Goal: Connect with others: Connect with others

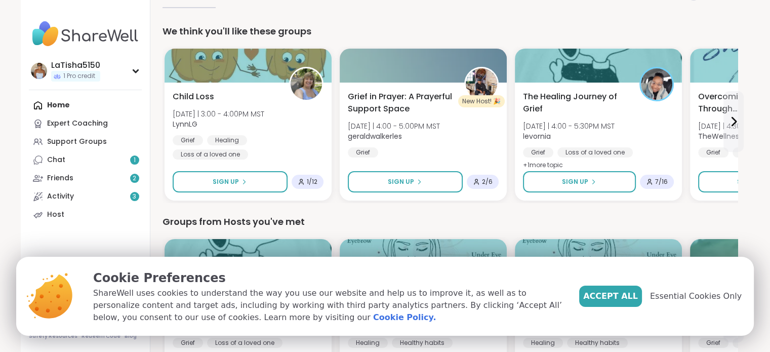
scroll to position [88, 0]
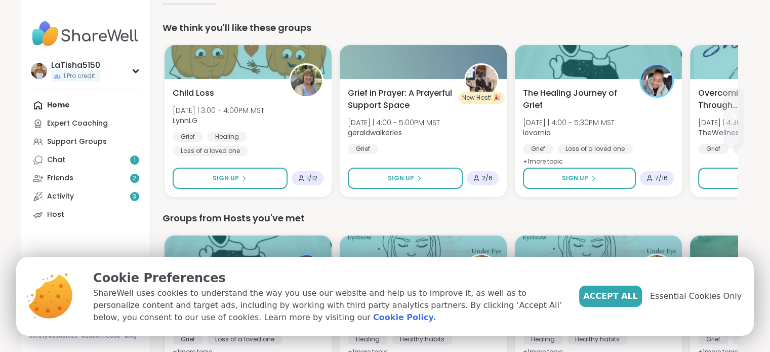
click at [734, 118] on icon at bounding box center [733, 118] width 12 height 12
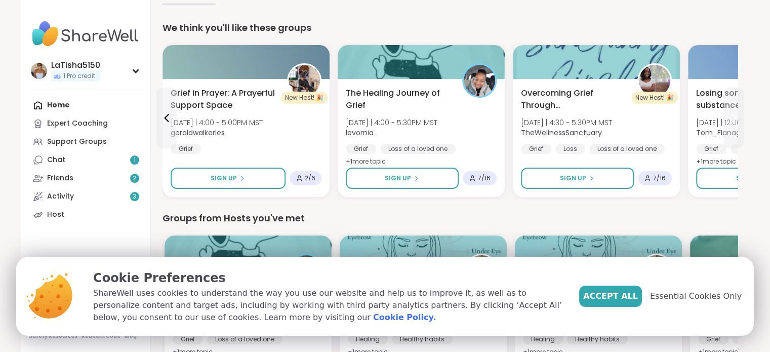
click at [731, 115] on icon at bounding box center [733, 118] width 12 height 12
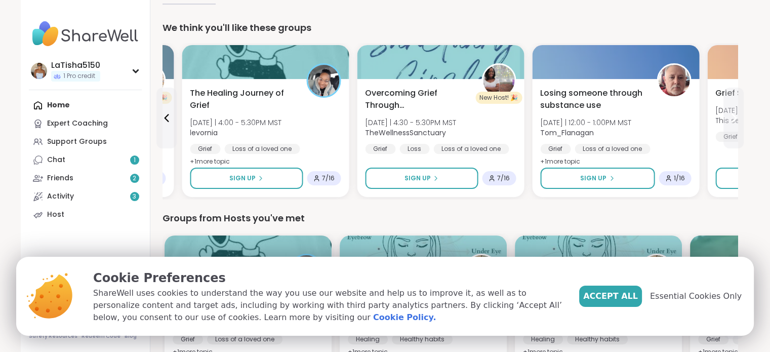
click at [730, 115] on icon at bounding box center [733, 118] width 12 height 12
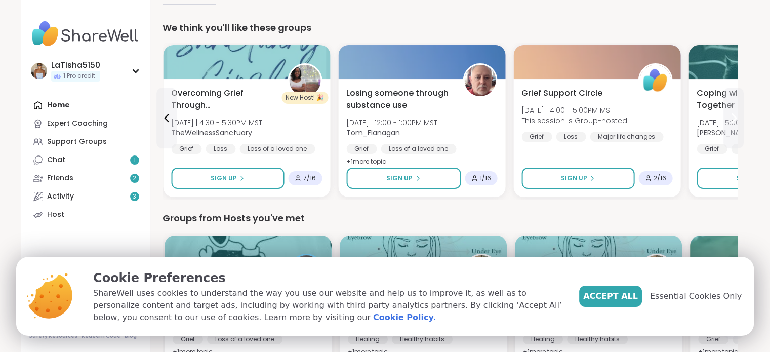
click at [730, 115] on icon at bounding box center [733, 118] width 12 height 12
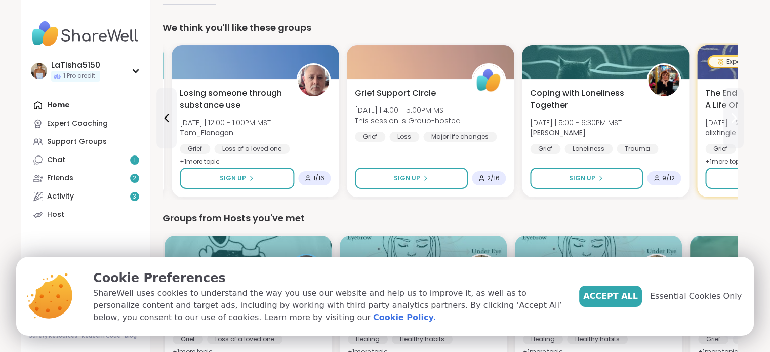
click at [730, 115] on icon at bounding box center [733, 118] width 12 height 12
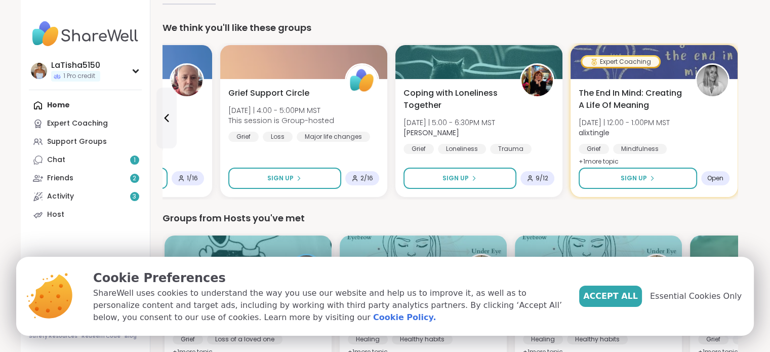
click at [729, 115] on div "The End In Mind: Creating A Life Of Meaning [DATE] | 12:00 - 1:00PM MST alixtin…" at bounding box center [654, 127] width 151 height 81
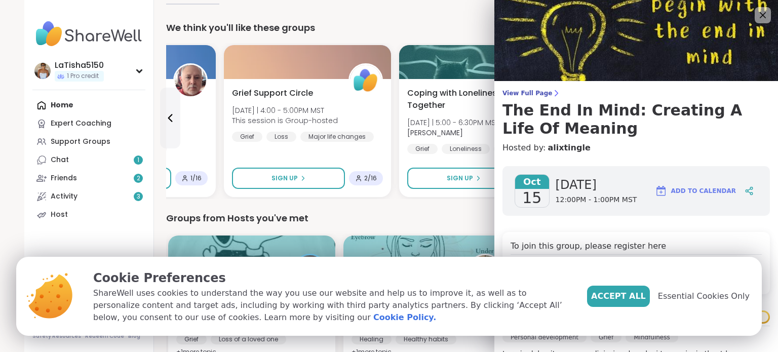
click at [759, 16] on icon at bounding box center [762, 15] width 6 height 6
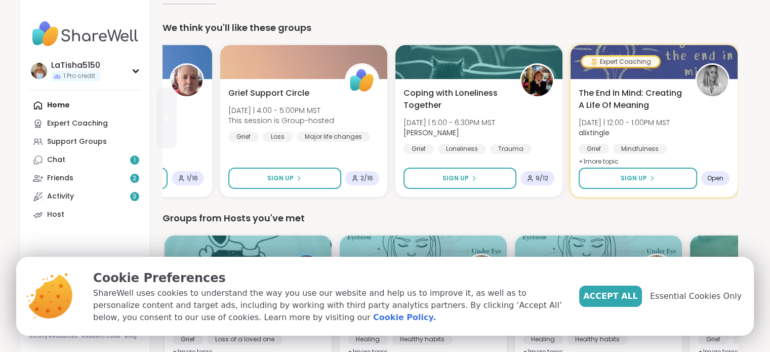
click at [168, 122] on icon at bounding box center [166, 118] width 12 height 12
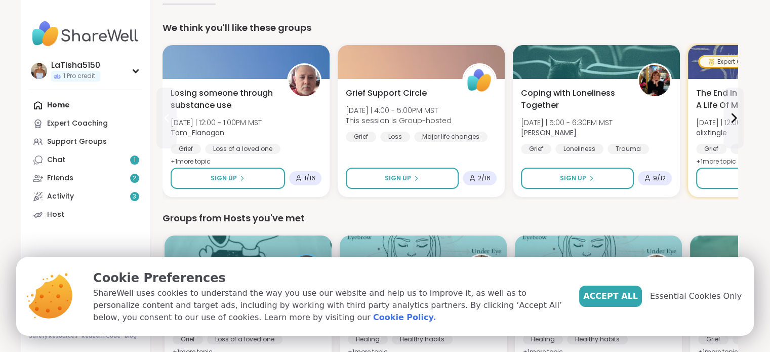
click at [168, 125] on button at bounding box center [166, 118] width 20 height 61
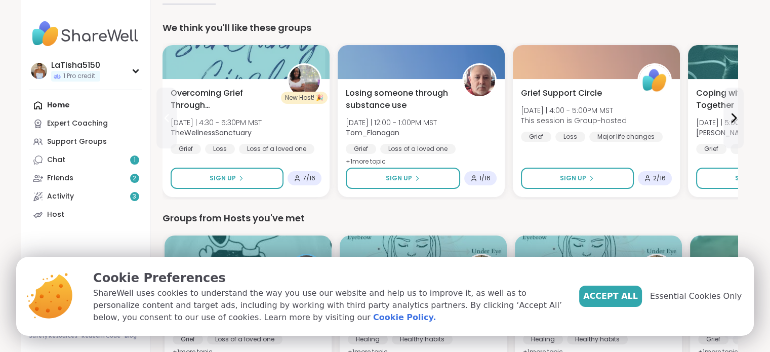
click at [168, 120] on icon at bounding box center [166, 118] width 12 height 12
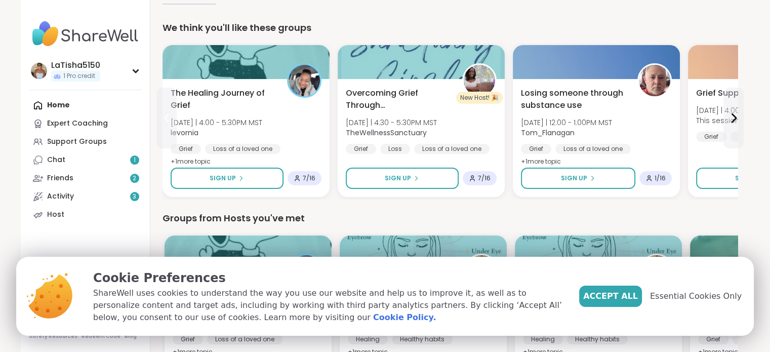
click at [168, 112] on icon at bounding box center [166, 118] width 12 height 12
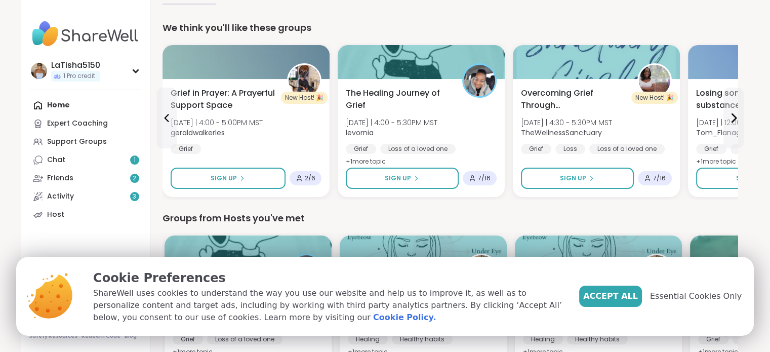
click at [61, 195] on div "Activity 3" at bounding box center [60, 196] width 27 height 10
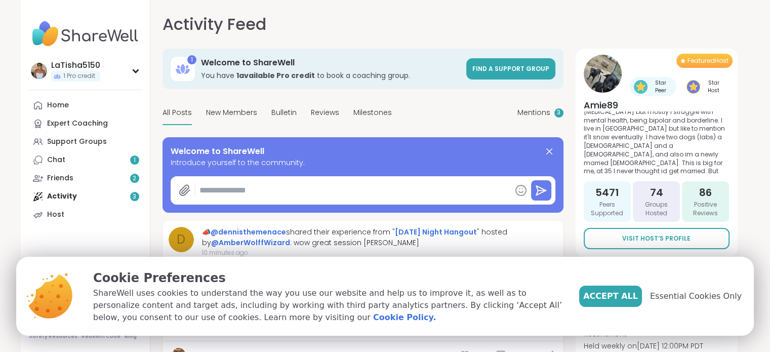
scroll to position [16, 0]
click at [549, 152] on icon at bounding box center [549, 151] width 6 height 6
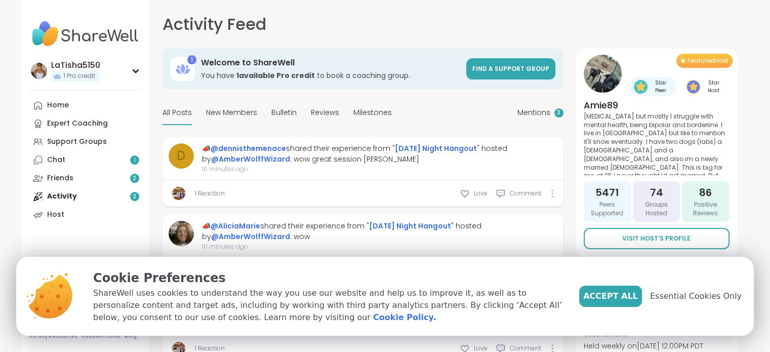
click at [629, 301] on span "Accept All" at bounding box center [610, 296] width 55 height 12
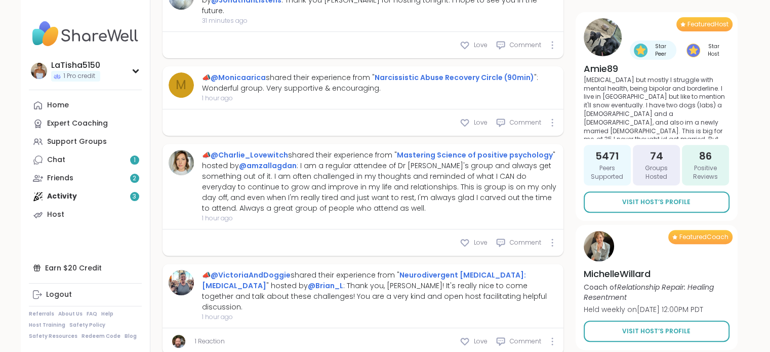
scroll to position [0, 0]
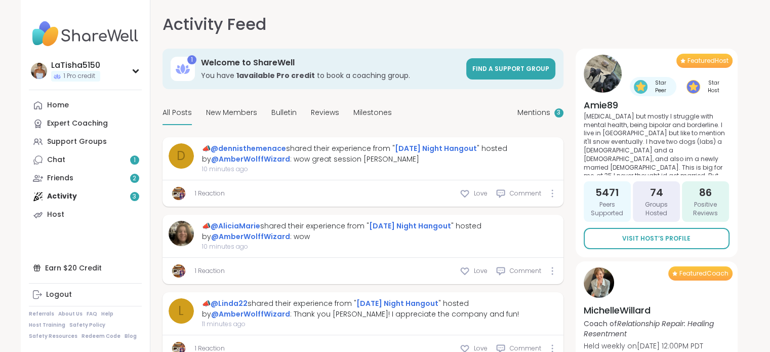
click at [64, 182] on div "Friends 2" at bounding box center [60, 178] width 26 height 10
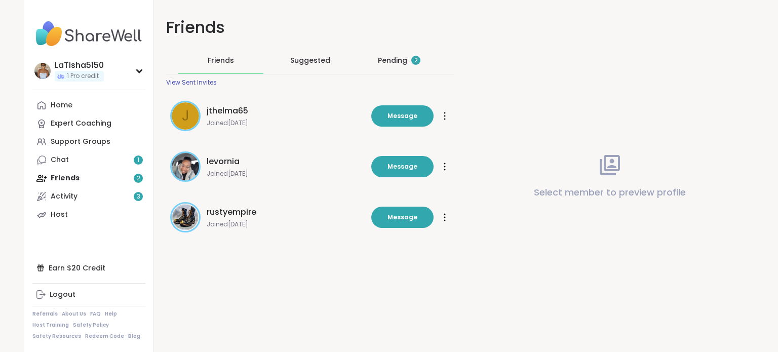
click at [384, 64] on div "Pending 2" at bounding box center [399, 60] width 43 height 10
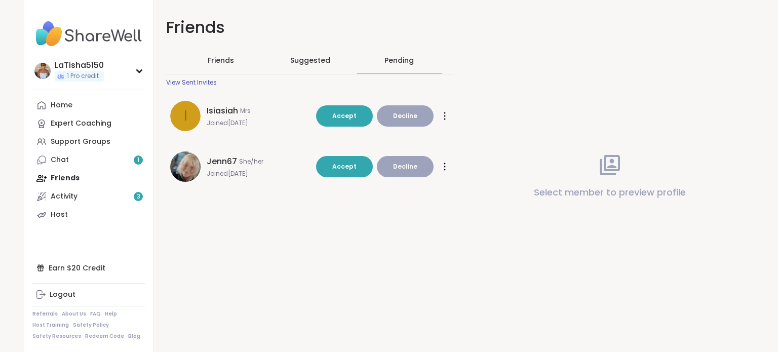
click at [342, 111] on span "Accept" at bounding box center [344, 115] width 24 height 9
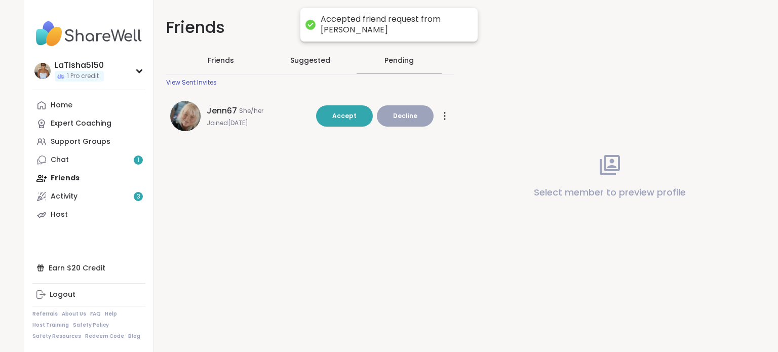
click at [347, 103] on div "Jenn67 She/her Joined [DATE] Accept Decline Accept Decline" at bounding box center [310, 116] width 288 height 43
click at [342, 115] on span "Accept" at bounding box center [344, 115] width 24 height 9
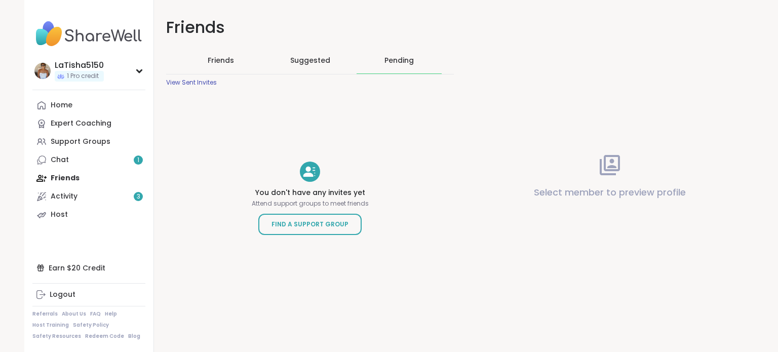
click at [67, 105] on div "Home" at bounding box center [62, 105] width 22 height 10
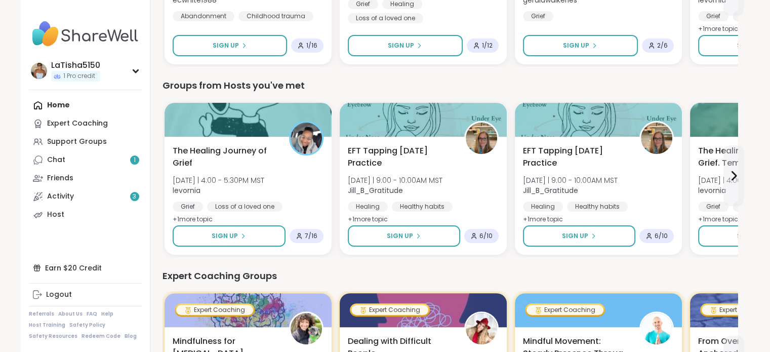
scroll to position [227, 0]
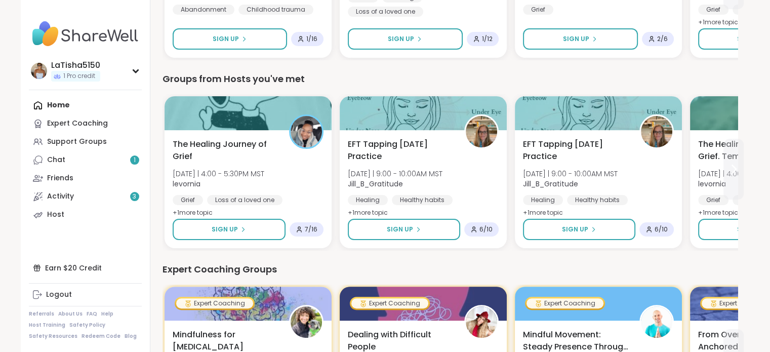
click at [734, 169] on icon at bounding box center [733, 169] width 12 height 12
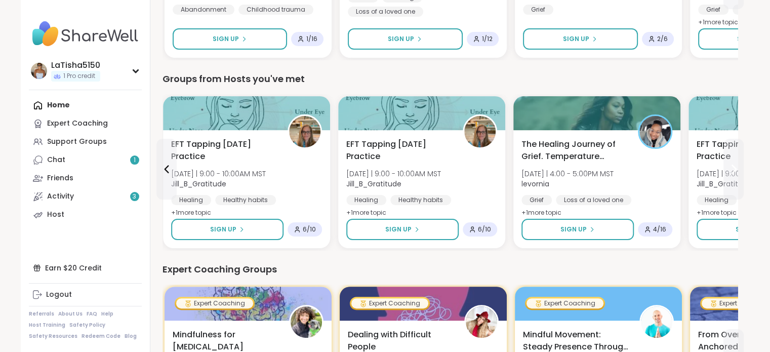
click at [733, 168] on icon at bounding box center [733, 169] width 12 height 12
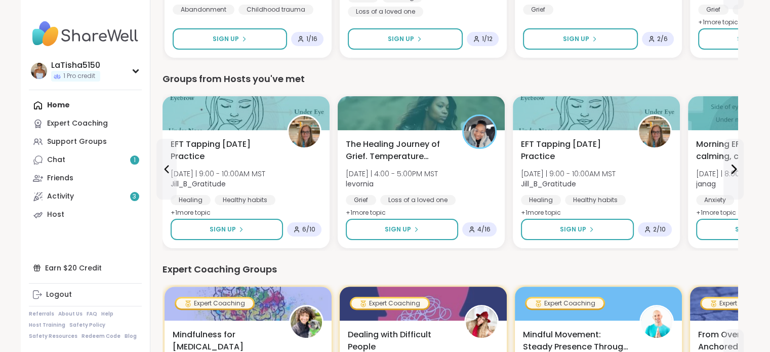
click at [394, 226] on span "Sign Up" at bounding box center [398, 229] width 26 height 9
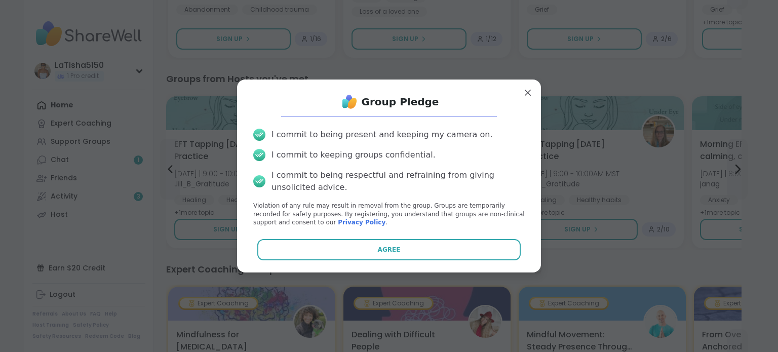
click at [360, 242] on button "Agree" at bounding box center [389, 249] width 264 height 21
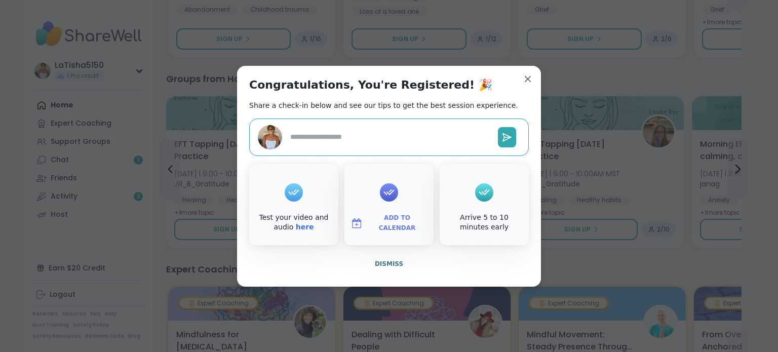
type textarea "*"
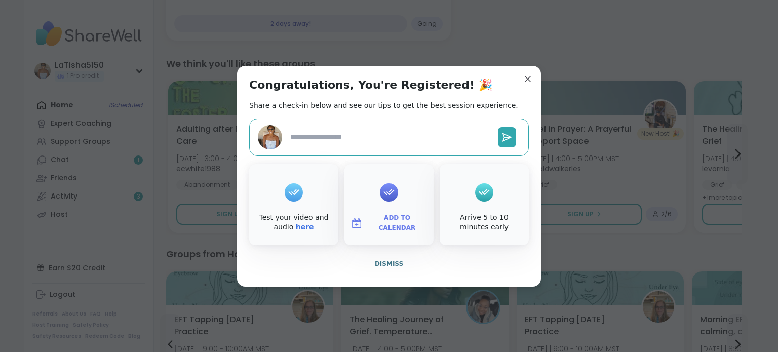
click at [414, 231] on button "Add to Calendar" at bounding box center [388, 223] width 85 height 21
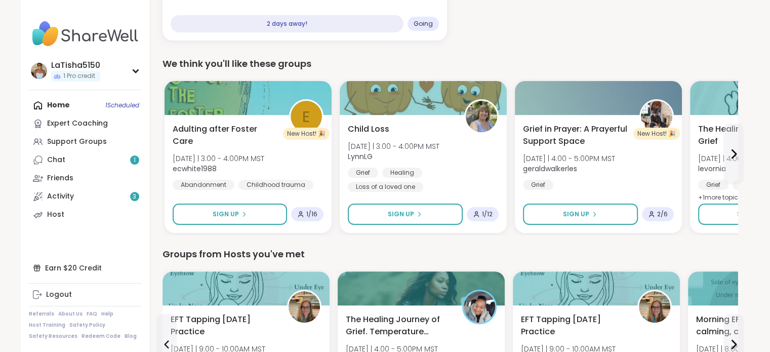
click at [63, 162] on div "Chat 1" at bounding box center [56, 160] width 18 height 10
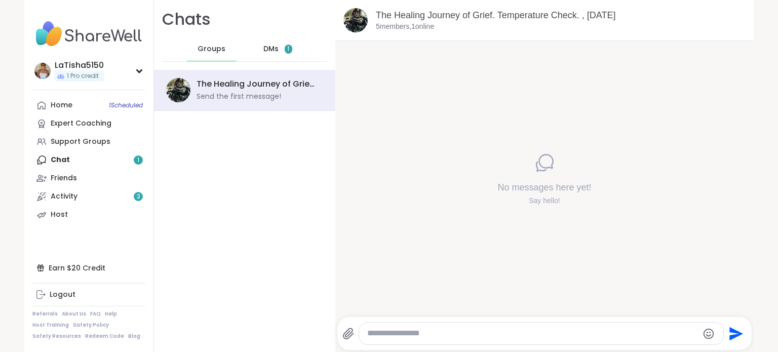
click at [263, 53] on span "DMs" at bounding box center [270, 49] width 15 height 10
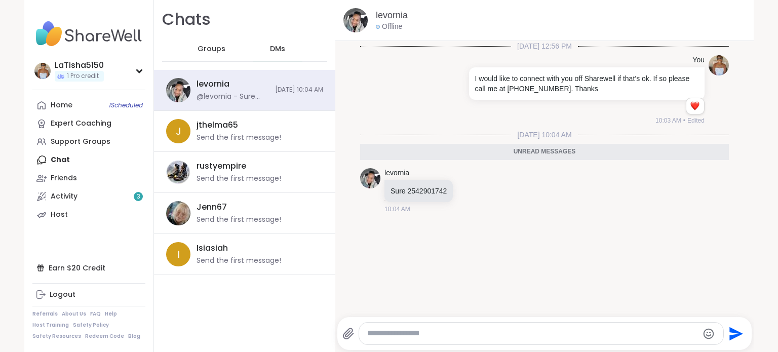
click at [205, 54] on span "Groups" at bounding box center [211, 49] width 28 height 10
